Goal: Information Seeking & Learning: Learn about a topic

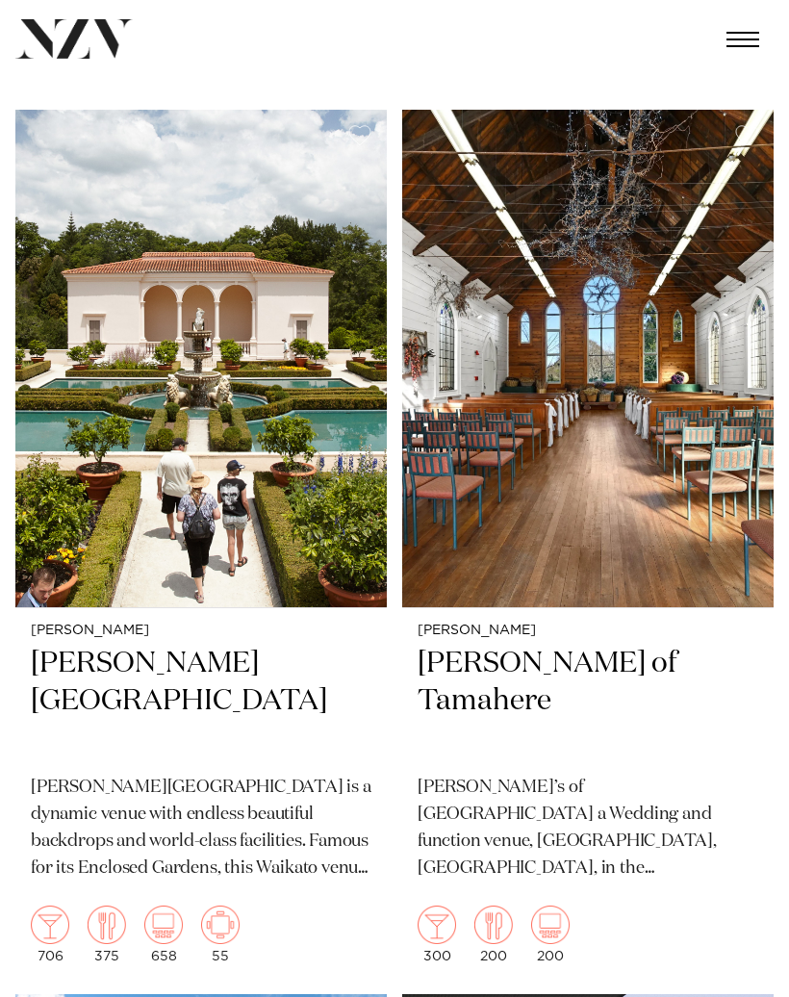
scroll to position [3029, 0]
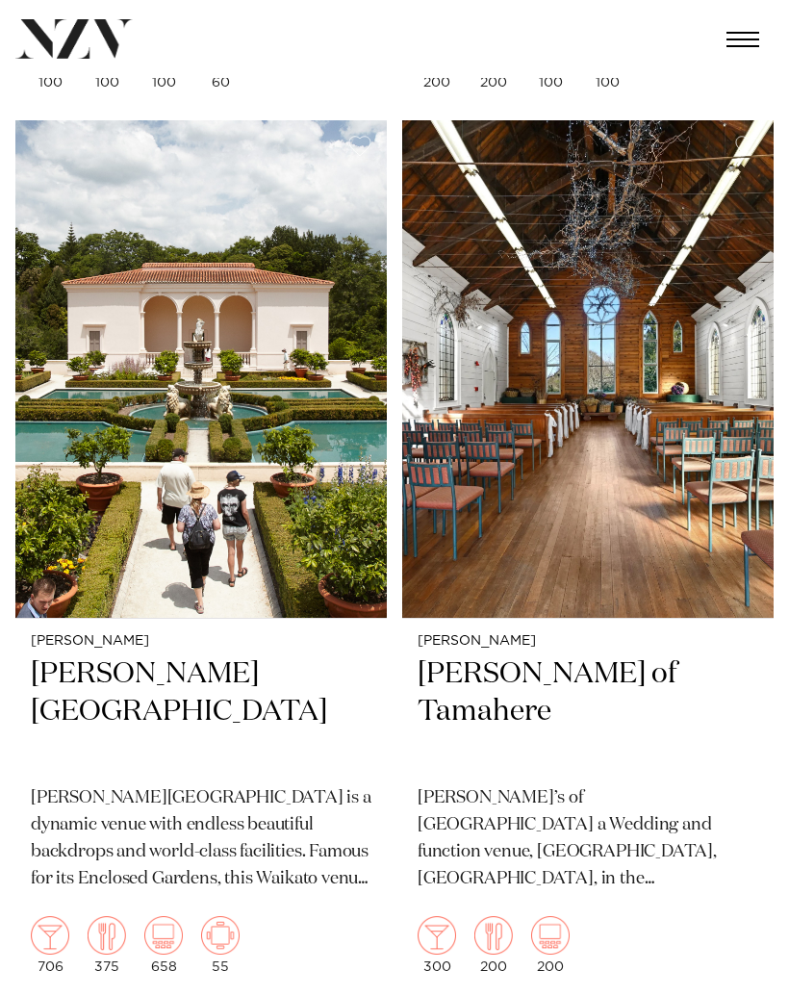
click at [485, 659] on h2 "[PERSON_NAME] of Tamahere" at bounding box center [588, 713] width 341 height 114
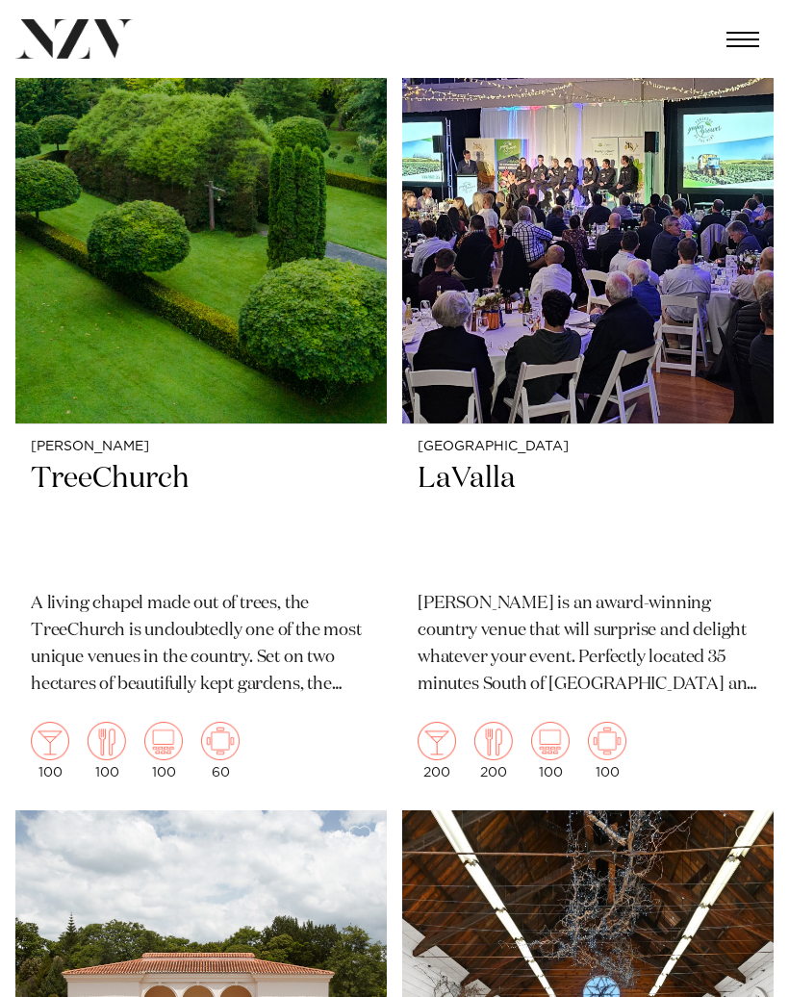
scroll to position [2327, 0]
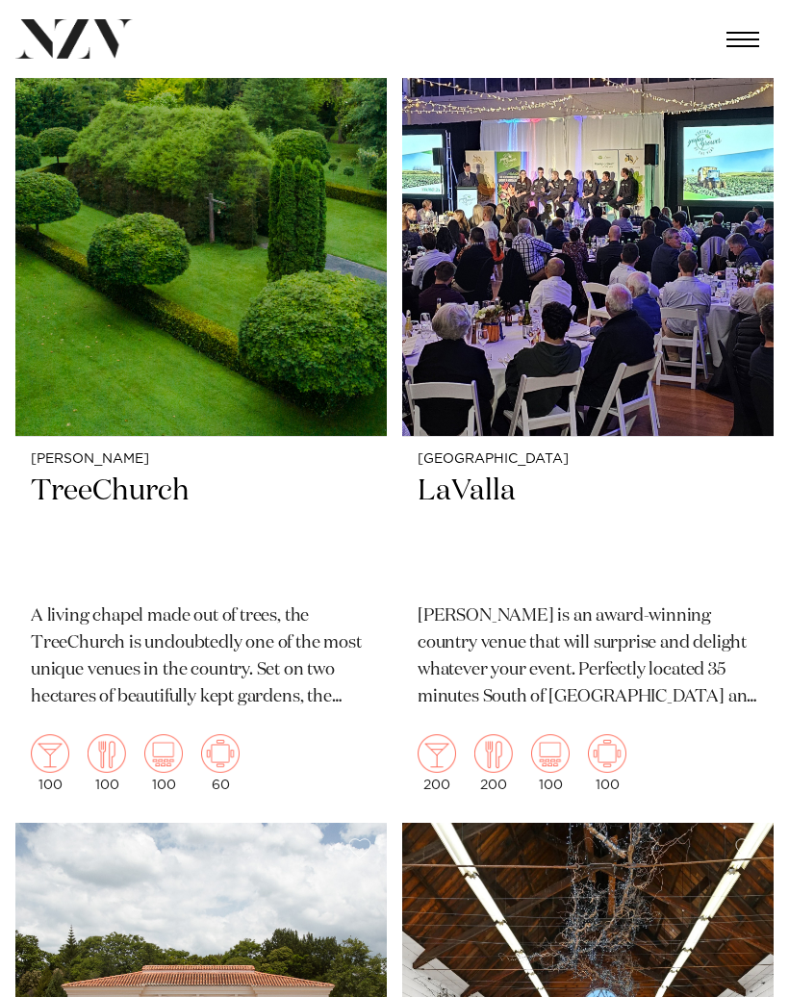
click at [91, 457] on small "[PERSON_NAME]" at bounding box center [201, 459] width 341 height 14
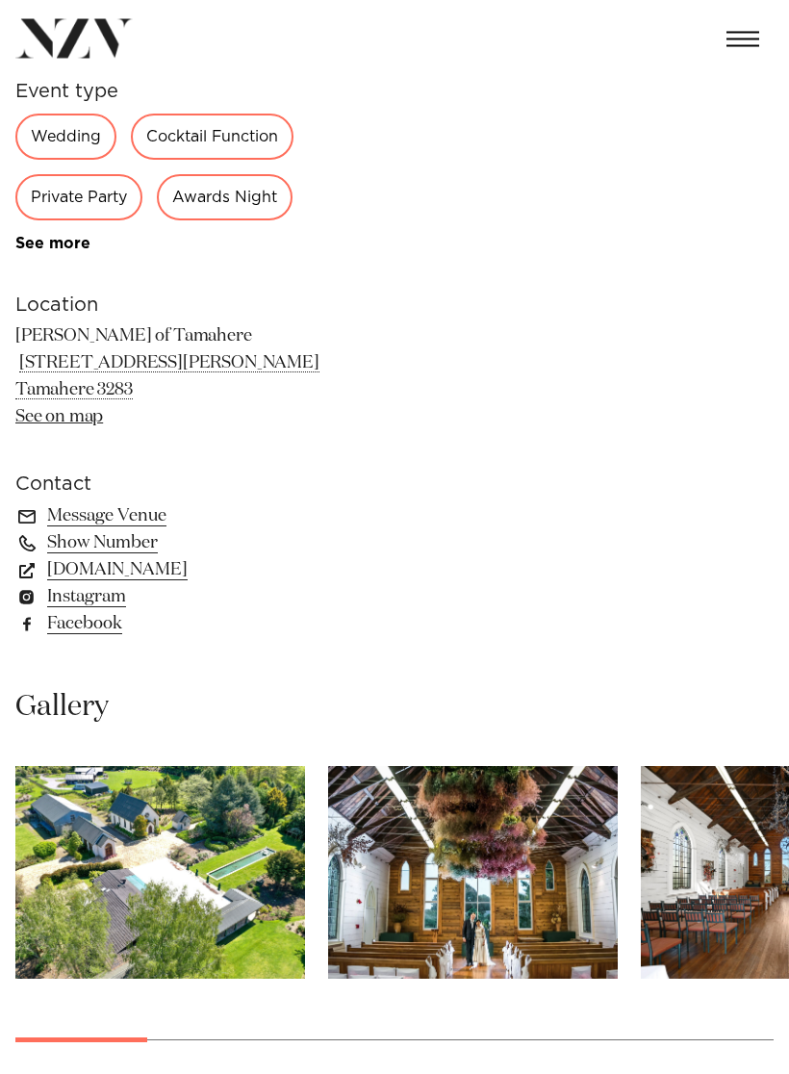
scroll to position [747, 0]
click at [209, 576] on link "www.gailstamahere.co.nz" at bounding box center [172, 569] width 314 height 27
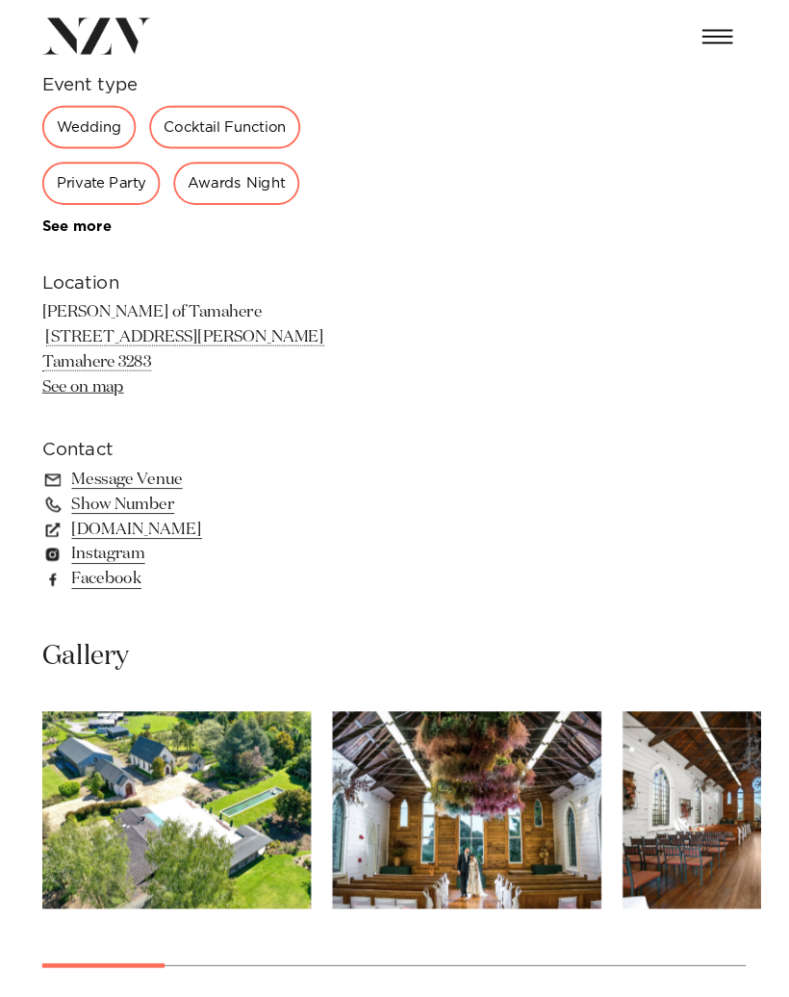
scroll to position [824, 0]
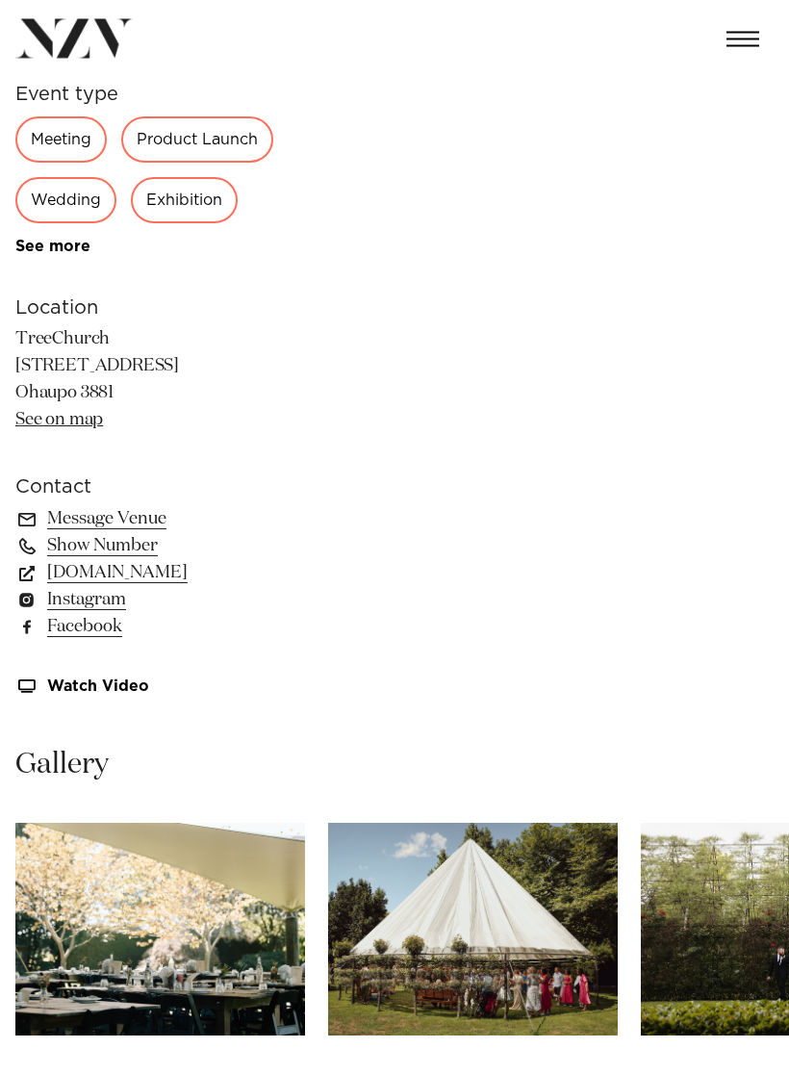
scroll to position [745, 0]
click at [182, 568] on link "www.treechurch.co.nz" at bounding box center [172, 572] width 314 height 27
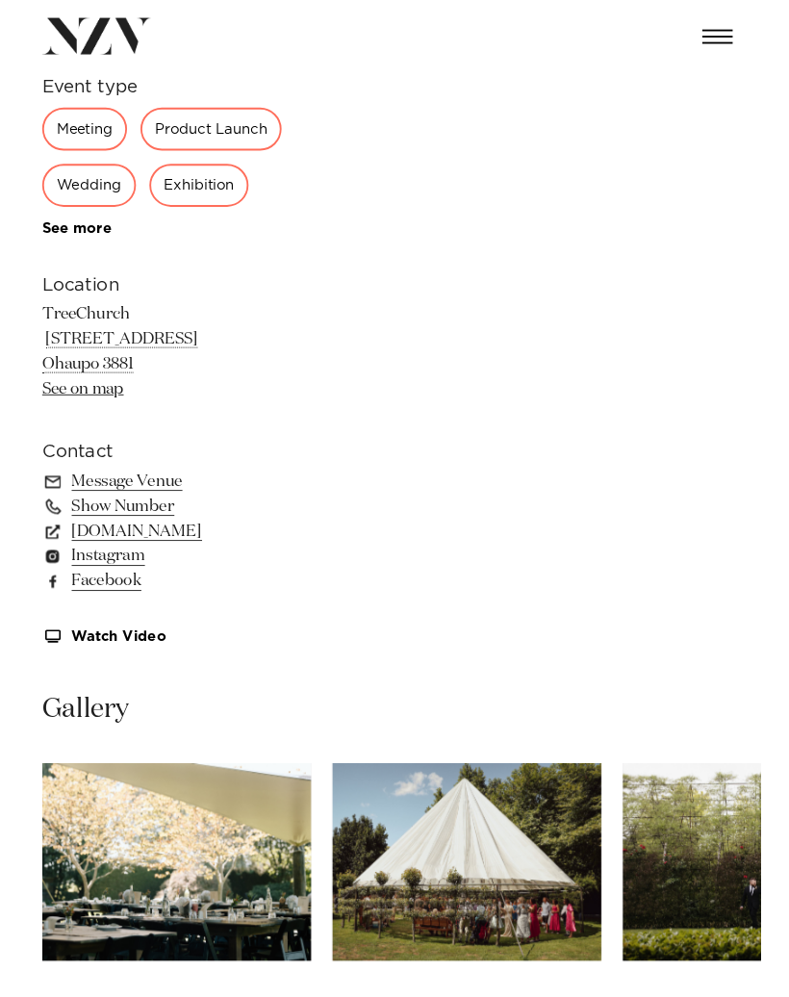
scroll to position [822, 0]
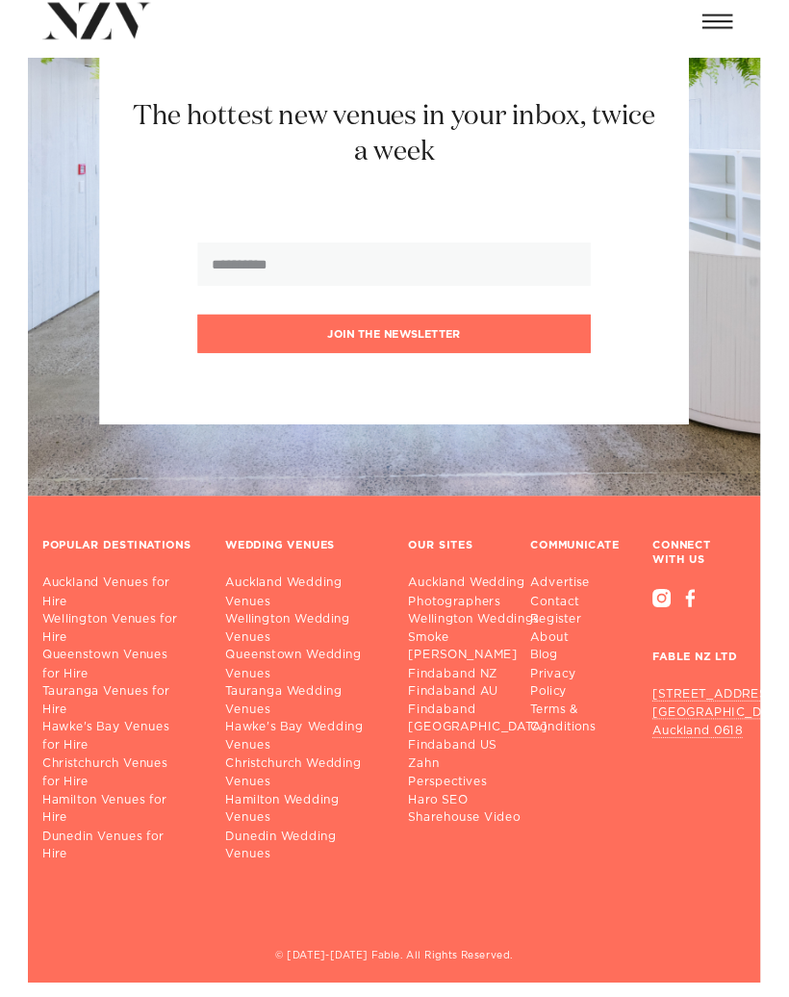
scroll to position [5173, 0]
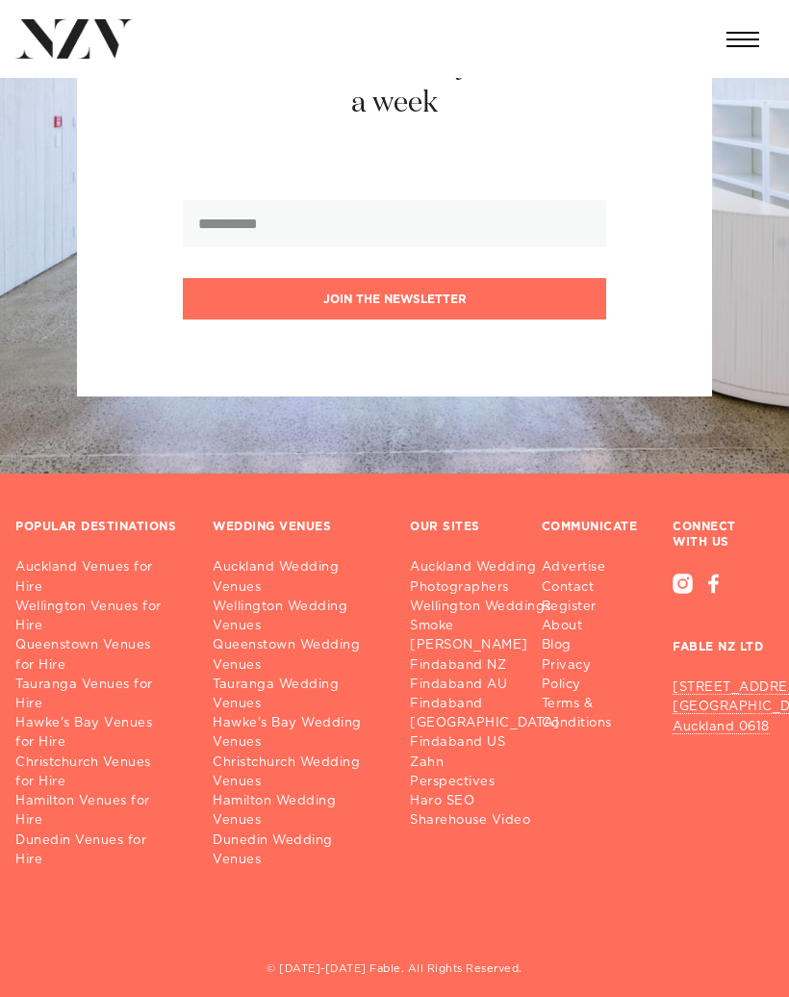
click at [237, 675] on link "Tauranga Wedding Venues" at bounding box center [296, 694] width 166 height 38
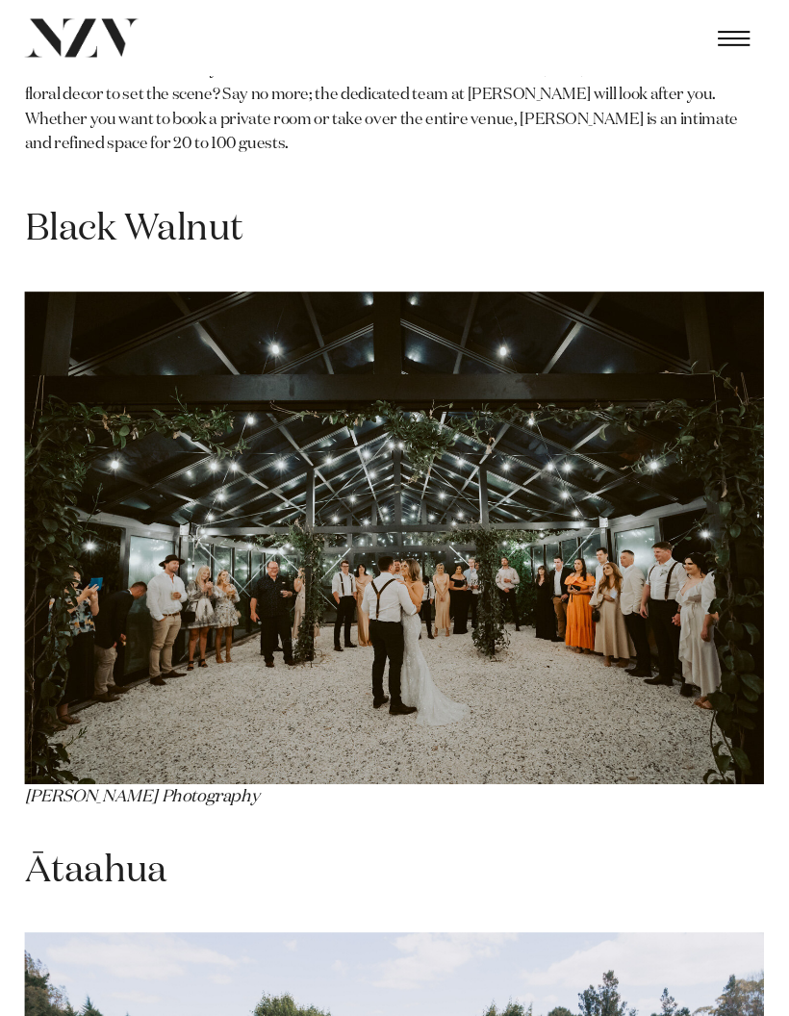
scroll to position [4081, 0]
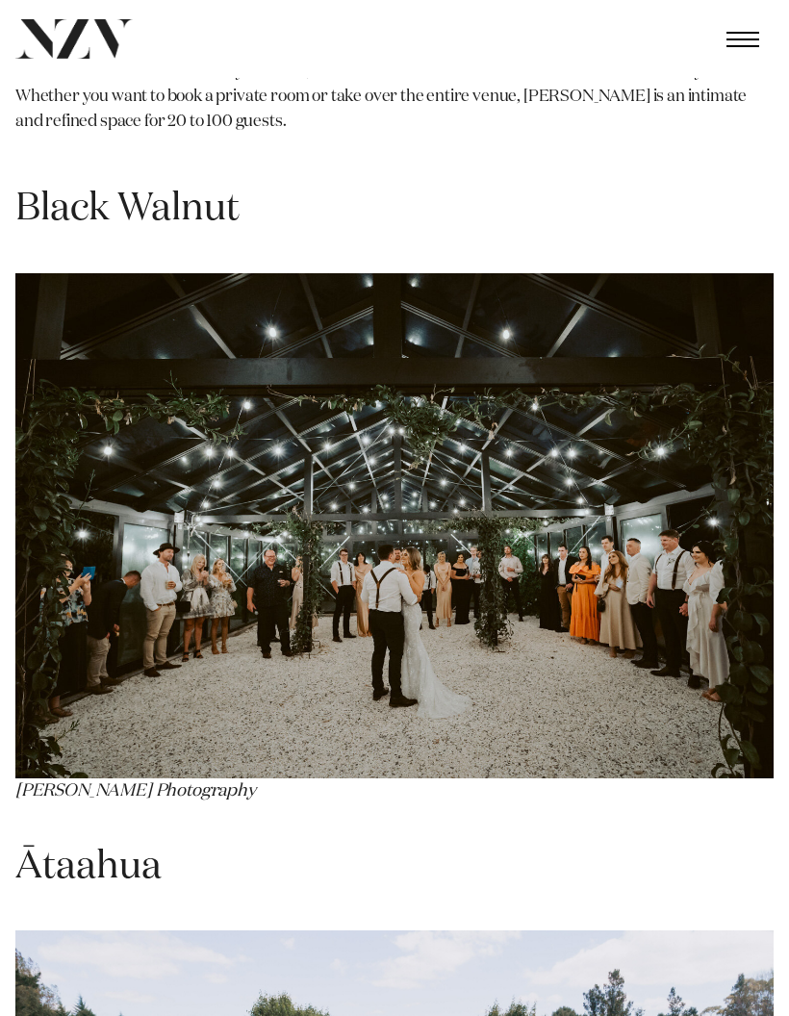
click at [131, 486] on img at bounding box center [394, 525] width 758 height 505
click at [84, 184] on h1 "Black Walnut" at bounding box center [394, 209] width 758 height 51
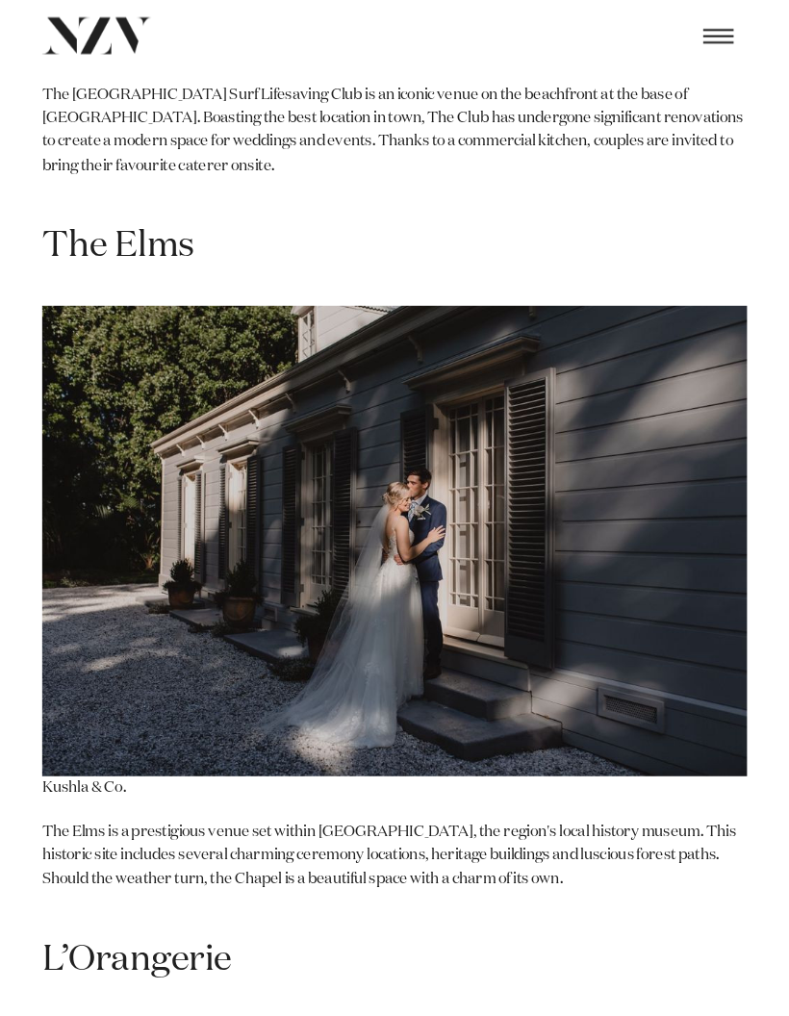
scroll to position [8644, 0]
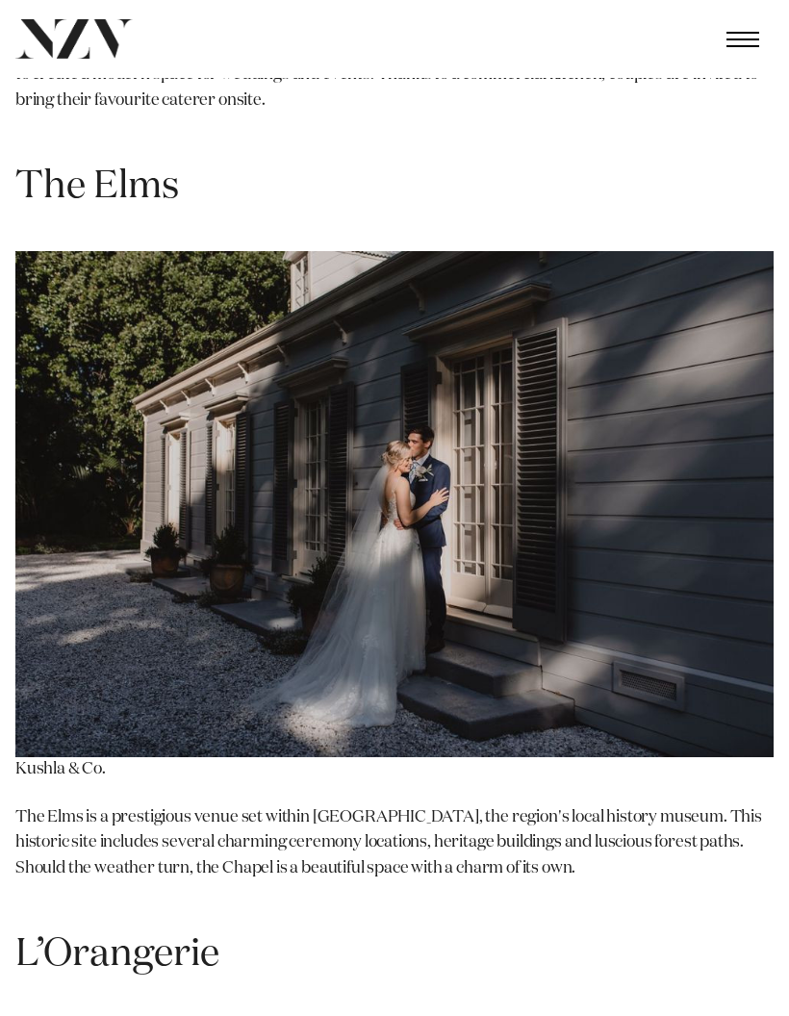
click at [71, 805] on p "The Elms is a prestigious venue set within [GEOGRAPHIC_DATA], the region's loca…" at bounding box center [394, 855] width 758 height 101
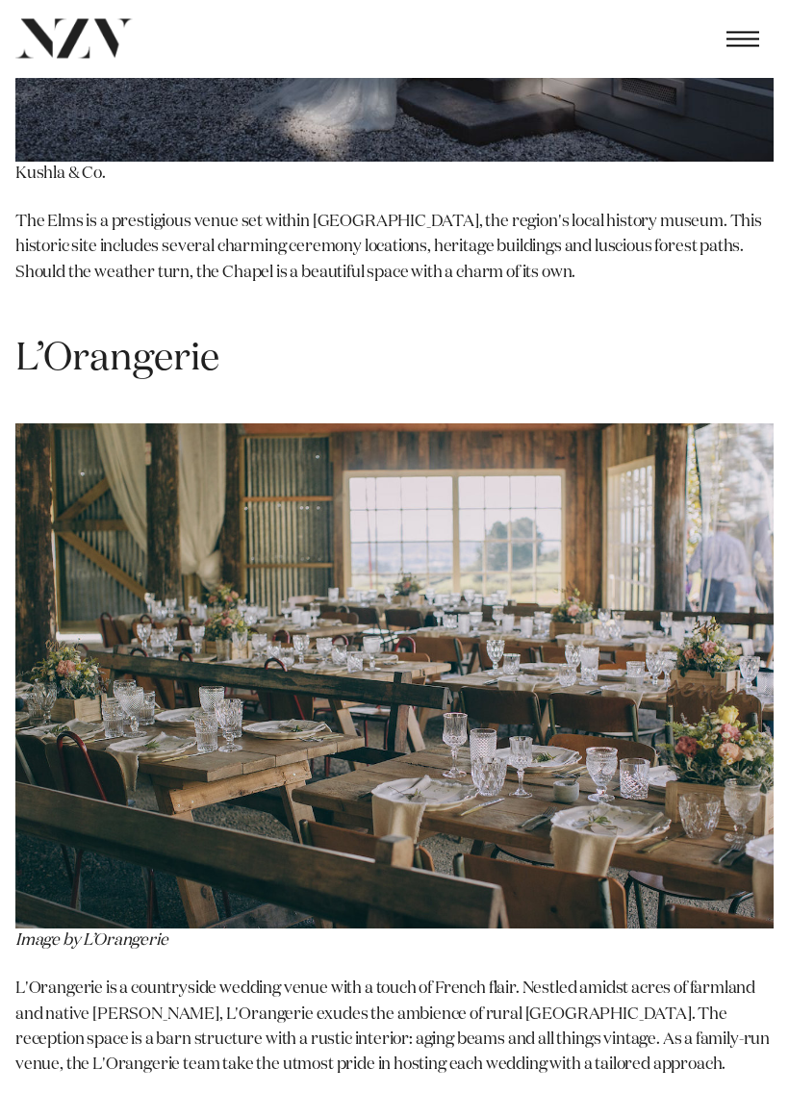
scroll to position [9240, 0]
copy h1 "L’Orangerie"
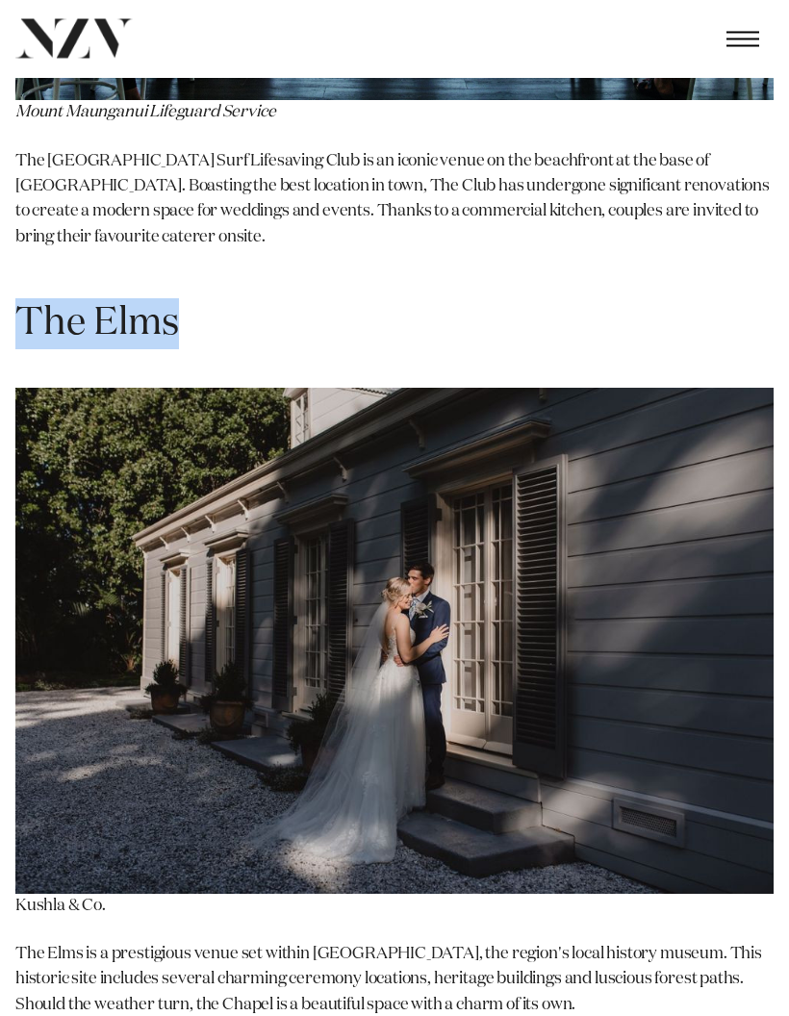
scroll to position [8508, 0]
copy h1 "The Elms"
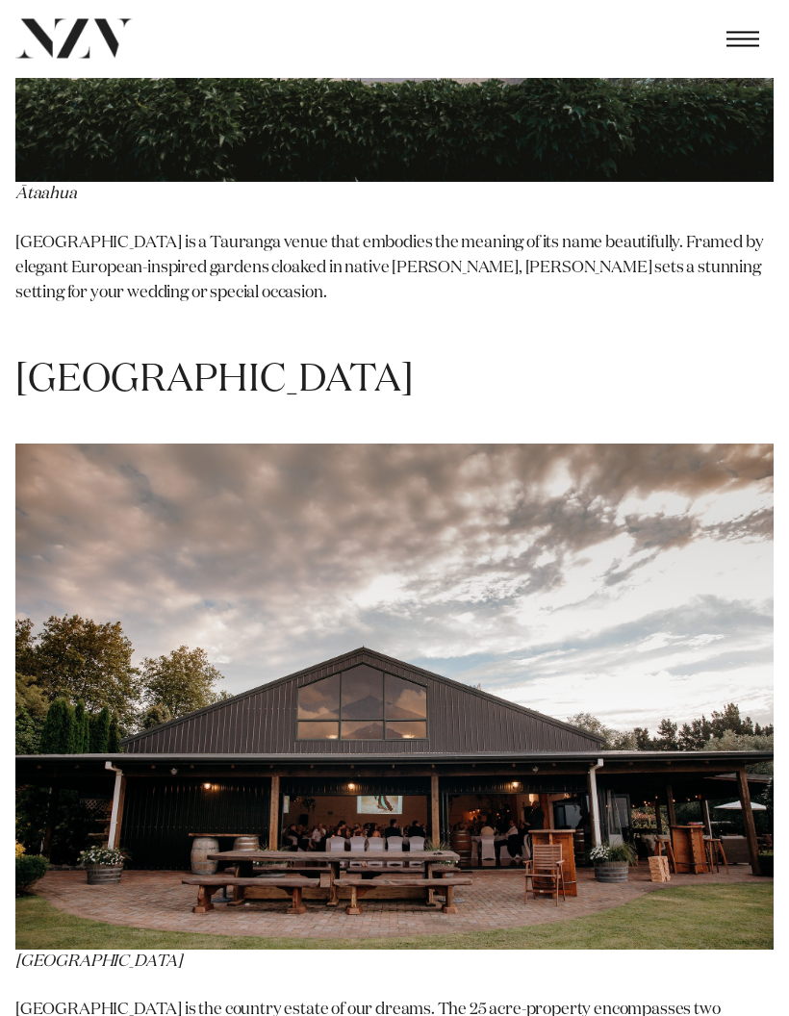
scroll to position [5331, 0]
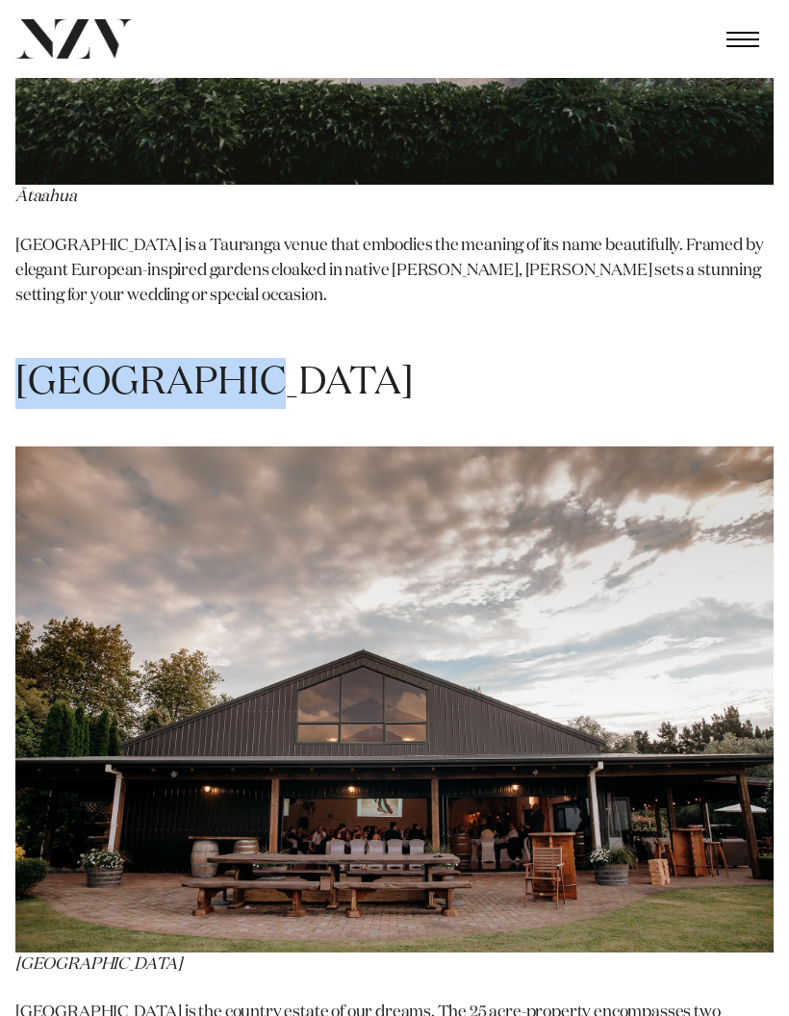
copy h1 "[GEOGRAPHIC_DATA]"
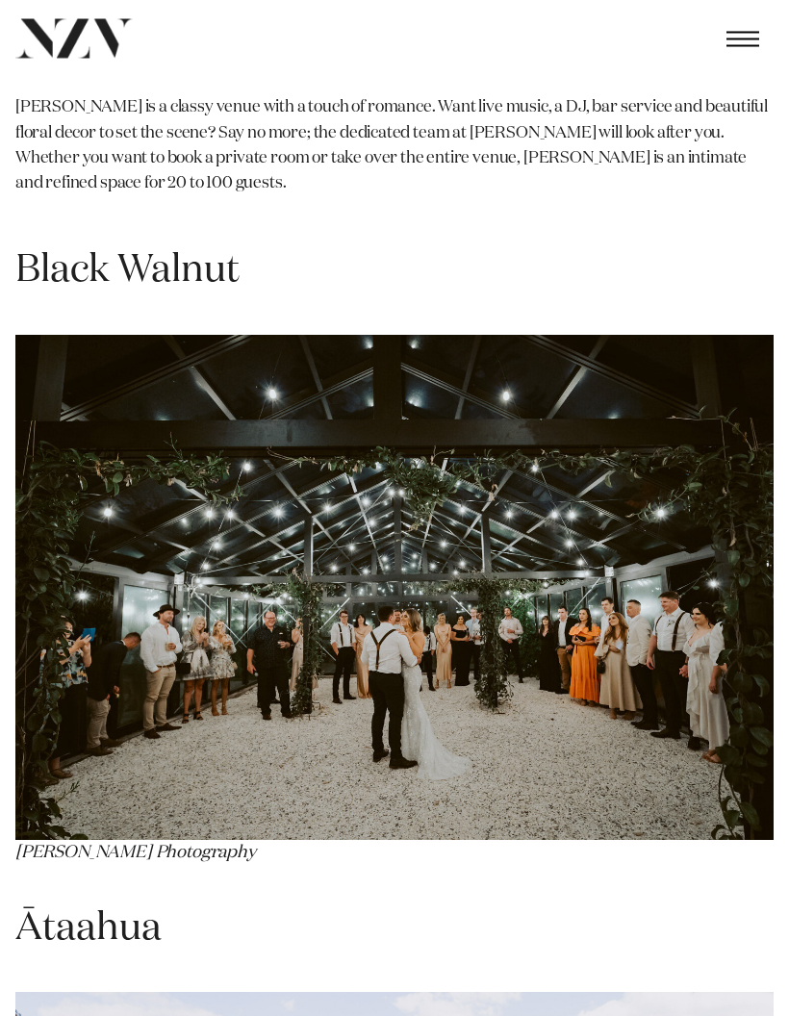
scroll to position [4015, 0]
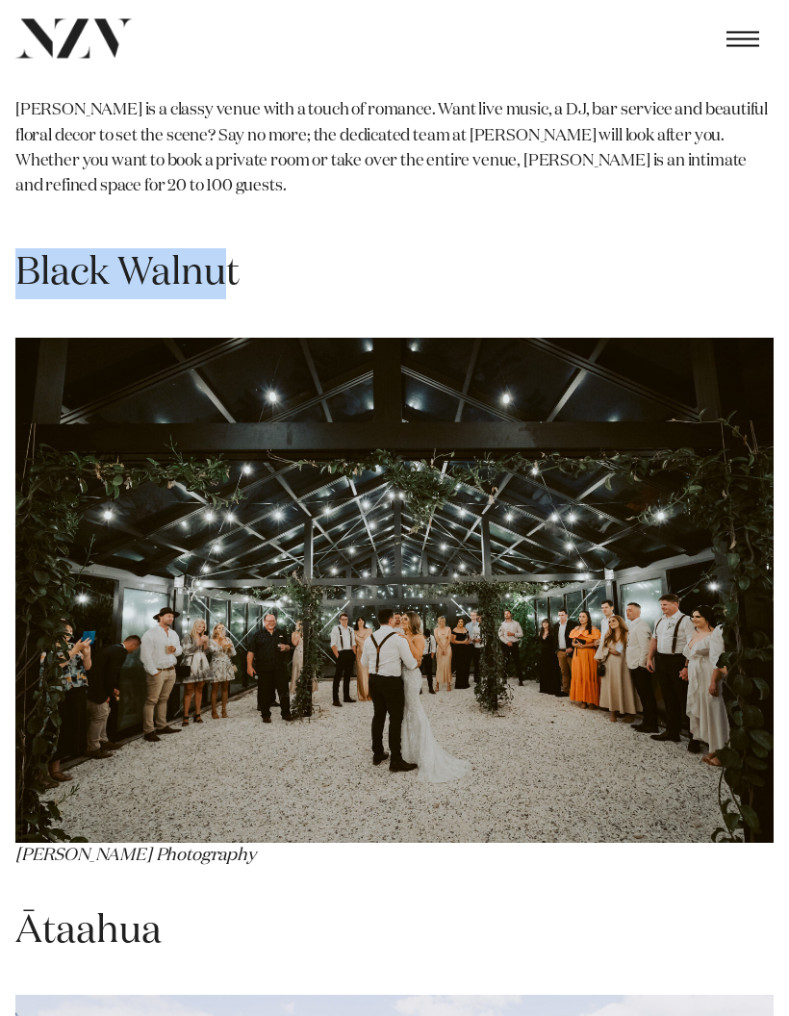
copy h1 "Black Walnu"
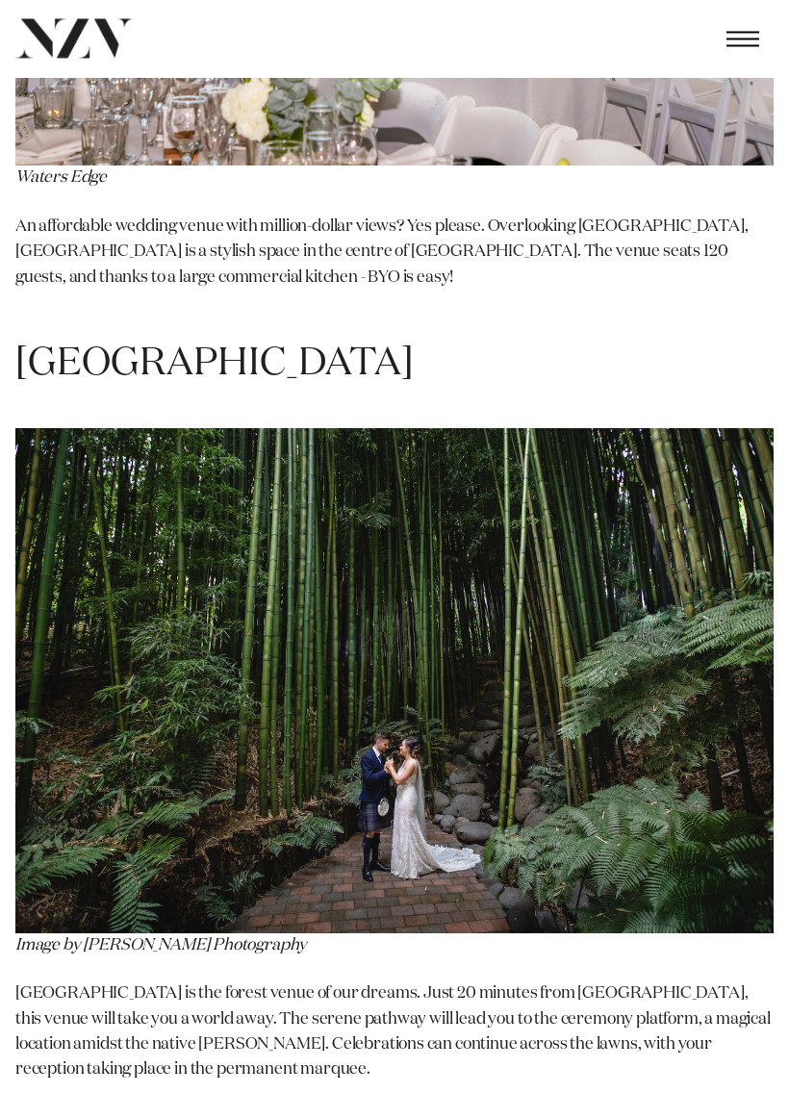
scroll to position [13151, 0]
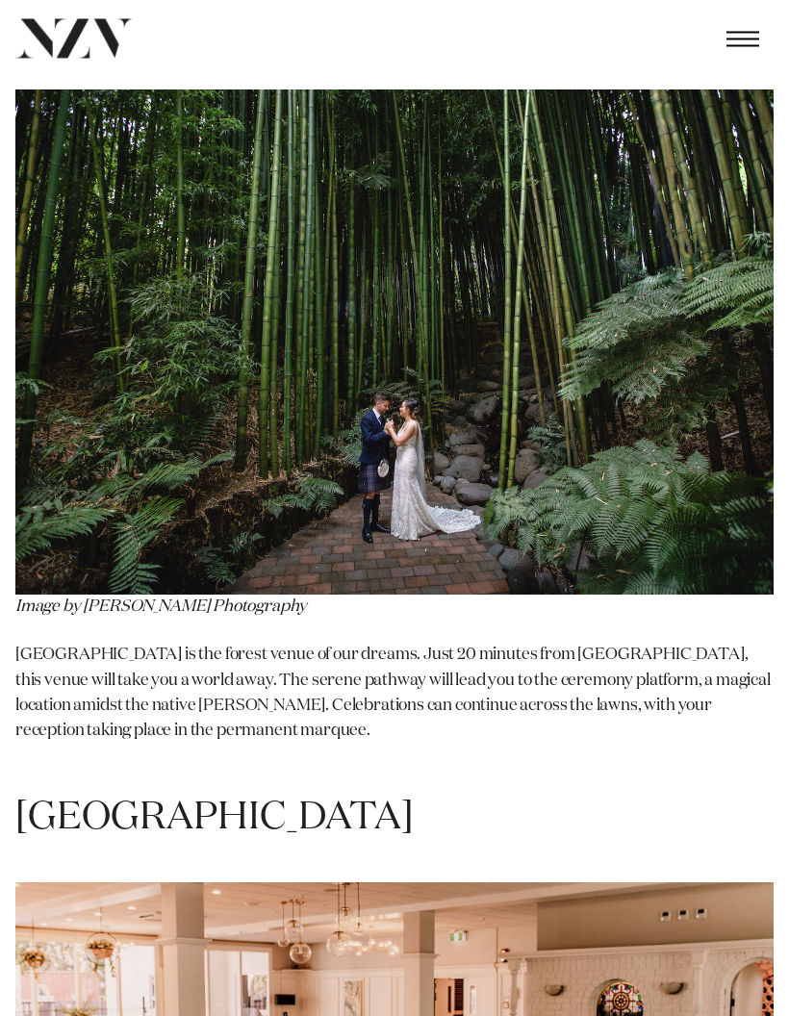
scroll to position [13457, 0]
